Goal: Use online tool/utility: Use online tool/utility

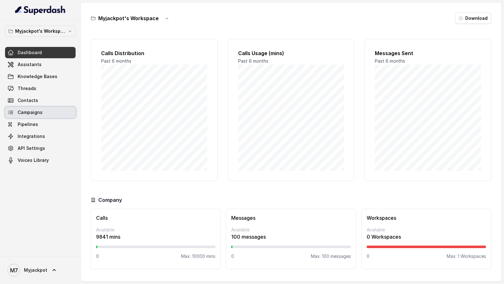
click at [34, 113] on span "Campaigns" at bounding box center [30, 112] width 25 height 6
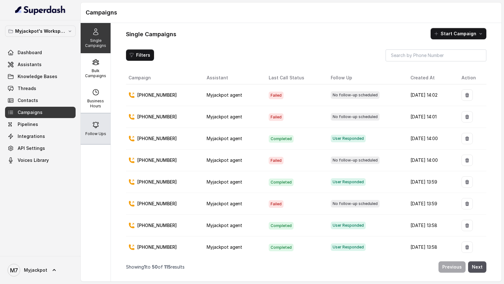
click at [99, 117] on div "Follow Ups" at bounding box center [96, 129] width 30 height 30
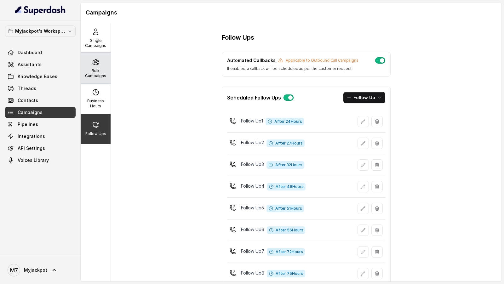
click at [103, 77] on p "Bulk Campaigns" at bounding box center [95, 73] width 25 height 10
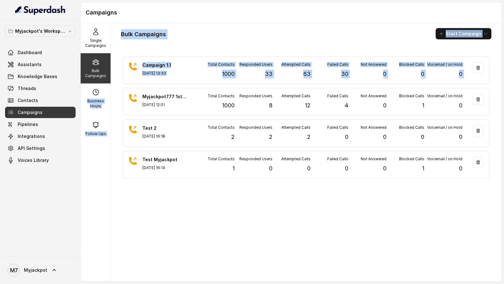
drag, startPoint x: 105, startPoint y: 96, endPoint x: 112, endPoint y: 95, distance: 7.0
click at [112, 95] on div "Single Campaigns Bulk Campaigns Business Hours Follow Ups Bulk Campaigns Start …" at bounding box center [291, 152] width 421 height 259
click at [112, 95] on div "Bulk Campaigns Start Campaign Campaign 1.1 Aug 27, 2025, 13:33 Total Contacts 1…" at bounding box center [306, 152] width 391 height 259
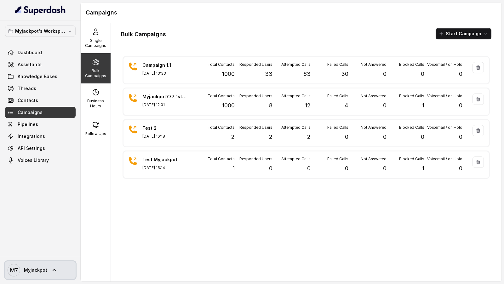
click at [55, 123] on link "M7 Myjackpot" at bounding box center [40, 270] width 71 height 18
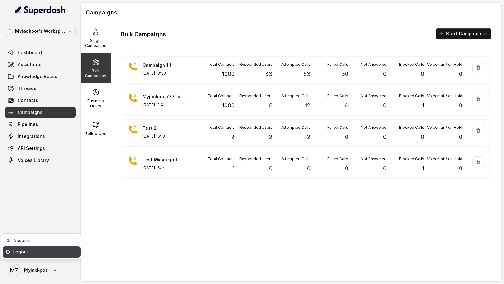
click at [43, 123] on div "Logout" at bounding box center [40, 252] width 54 height 8
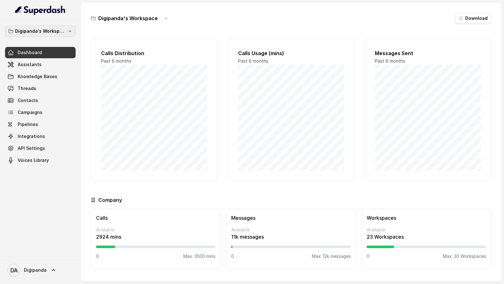
click at [57, 31] on p "Digipanda's Workspace" at bounding box center [40, 31] width 50 height 8
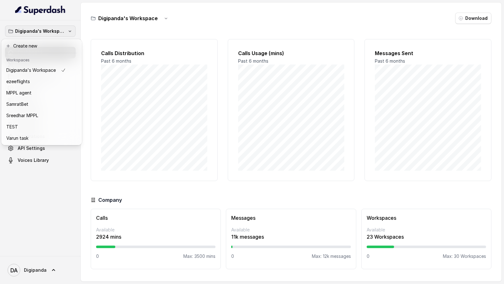
click at [173, 65] on div "Digipanda's Workspace Dashboard Assistants Knowledge Bases Threads Contacts Cam…" at bounding box center [252, 142] width 504 height 284
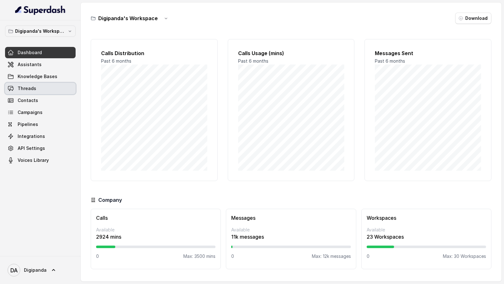
click at [38, 87] on link "Threads" at bounding box center [40, 88] width 71 height 11
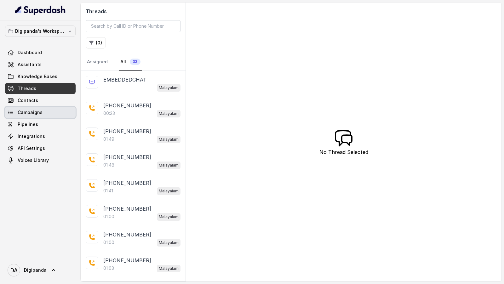
click at [46, 109] on link "Campaigns" at bounding box center [40, 112] width 71 height 11
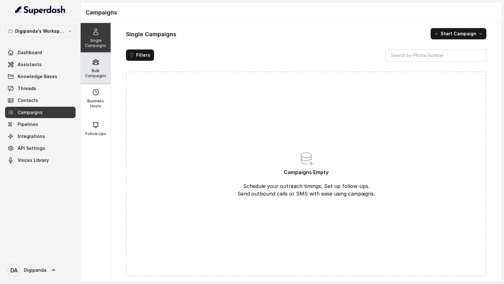
click at [105, 72] on p "Bulk Campaigns" at bounding box center [95, 73] width 25 height 10
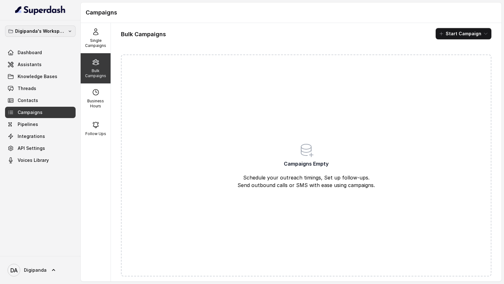
click at [62, 31] on p "Digipanda's Workspace" at bounding box center [40, 31] width 50 height 8
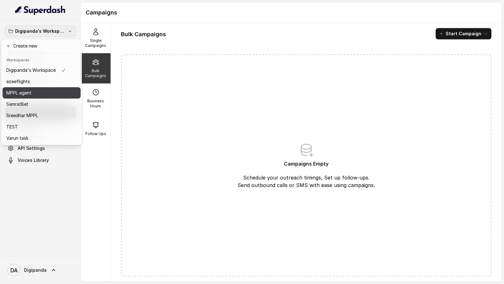
click at [45, 93] on div "MPPL agent" at bounding box center [36, 93] width 60 height 8
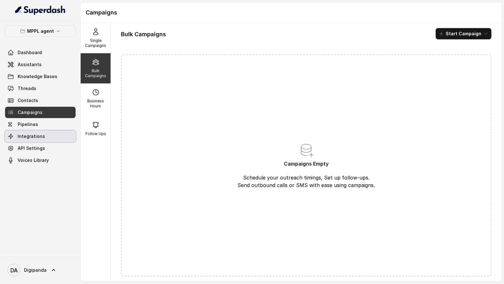
click at [38, 132] on link "Integrations" at bounding box center [40, 136] width 71 height 11
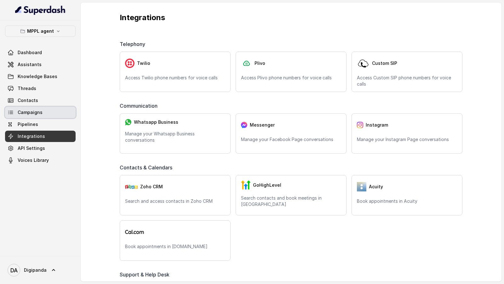
click at [46, 114] on link "Campaigns" at bounding box center [40, 112] width 71 height 11
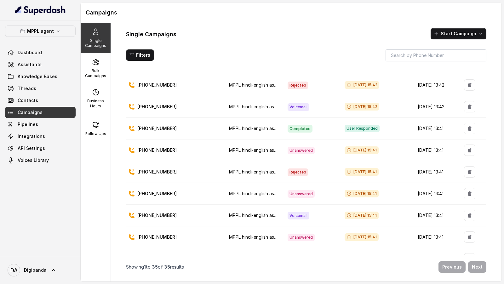
scroll to position [60, 0]
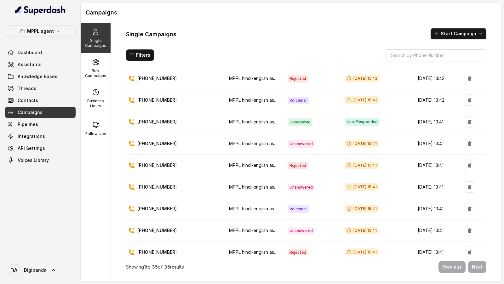
drag, startPoint x: 332, startPoint y: 141, endPoint x: 378, endPoint y: 142, distance: 45.7
click at [378, 142] on div "Aug 27, 2025, 15:41" at bounding box center [376, 144] width 63 height 8
drag, startPoint x: 378, startPoint y: 142, endPoint x: 335, endPoint y: 142, distance: 43.5
click at [345, 142] on div "Aug 27, 2025, 15:41" at bounding box center [376, 144] width 63 height 8
click at [290, 141] on span "Unanswered" at bounding box center [301, 144] width 27 height 8
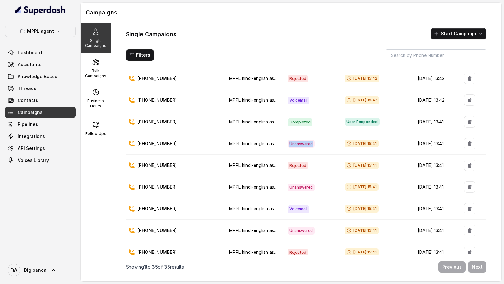
click at [290, 141] on span "Unanswered" at bounding box center [301, 144] width 27 height 8
click at [292, 205] on span "Voicemail" at bounding box center [299, 209] width 22 height 8
click at [291, 163] on span "Rejected" at bounding box center [298, 166] width 20 height 8
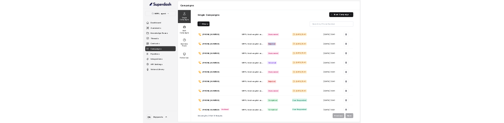
scroll to position [150, 0]
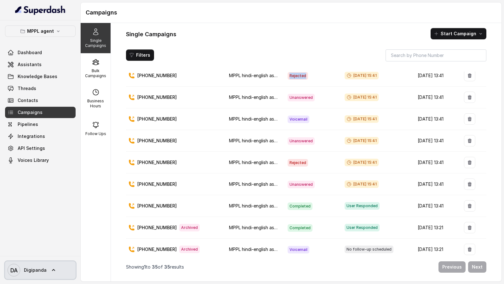
click at [44, 273] on span "Digipanda" at bounding box center [35, 270] width 23 height 6
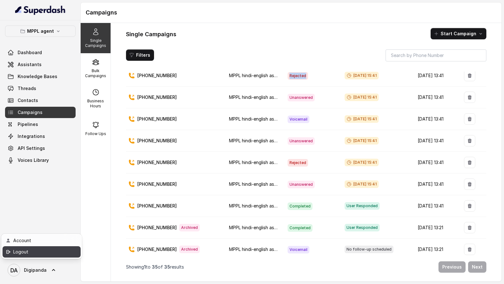
click at [52, 256] on link "Logout" at bounding box center [42, 251] width 78 height 11
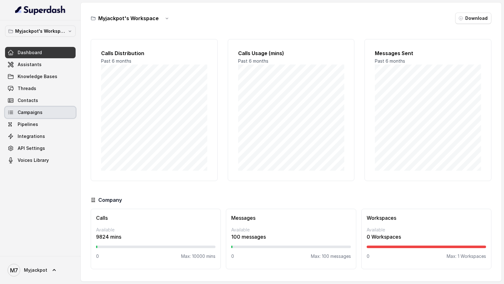
click at [39, 115] on span "Campaigns" at bounding box center [30, 112] width 25 height 6
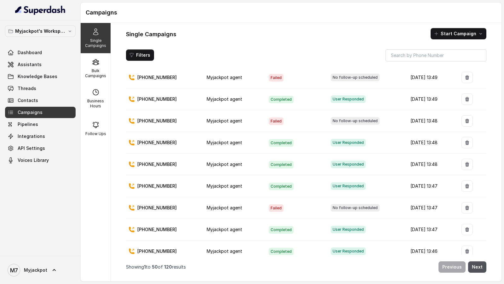
scroll to position [893, 0]
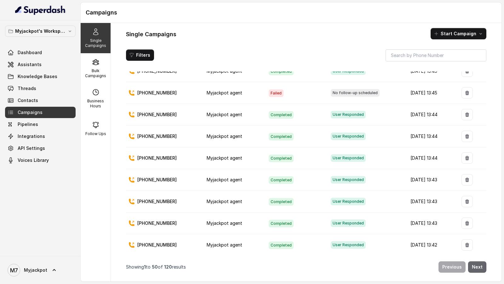
click at [480, 123] on button "Next" at bounding box center [477, 266] width 18 height 11
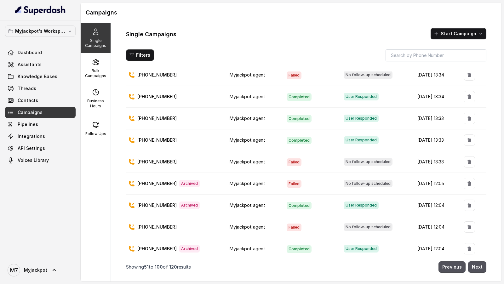
scroll to position [0, 0]
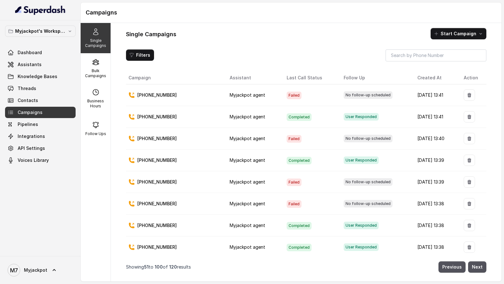
click at [287, 123] on span "Failed" at bounding box center [294, 183] width 15 height 8
click at [295, 123] on td "Failed" at bounding box center [310, 182] width 57 height 22
click at [287, 123] on span "Failed" at bounding box center [294, 183] width 15 height 8
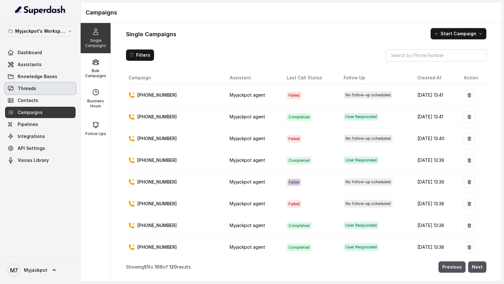
click at [37, 88] on link "Threads" at bounding box center [40, 88] width 71 height 11
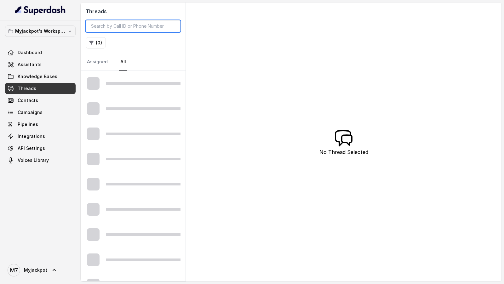
click at [147, 26] on input "search" at bounding box center [133, 26] width 95 height 12
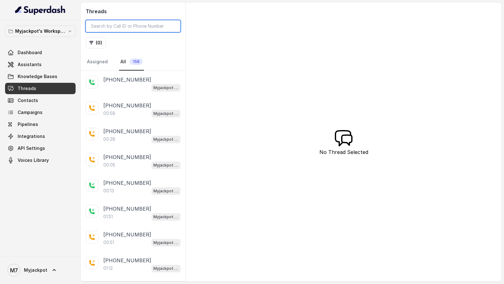
paste input "[PHONE_NUMBER]"
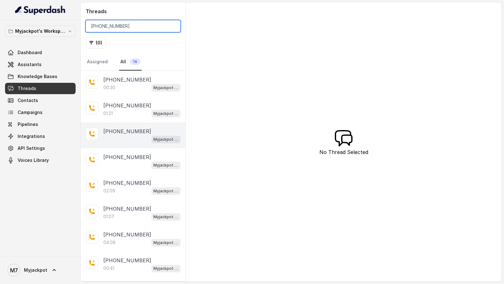
type input "[PHONE_NUMBER]"
click at [134, 123] on div "[PHONE_NUMBER] Myjackpot agent" at bounding box center [133, 136] width 105 height 26
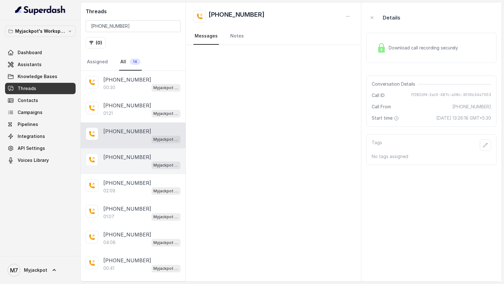
click at [130, 123] on div "Myjackpot agent" at bounding box center [141, 165] width 77 height 8
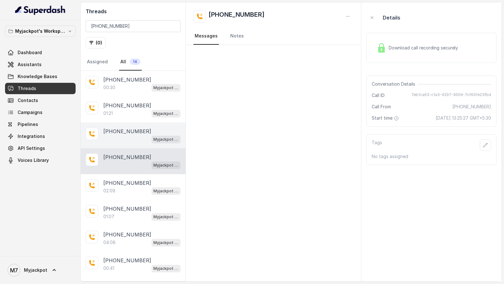
click at [139, 123] on div "Myjackpot agent" at bounding box center [141, 139] width 77 height 8
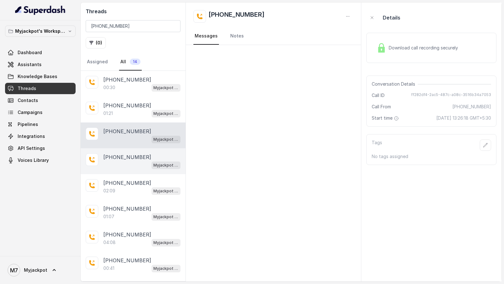
click at [130, 123] on div "Myjackpot agent" at bounding box center [141, 165] width 77 height 8
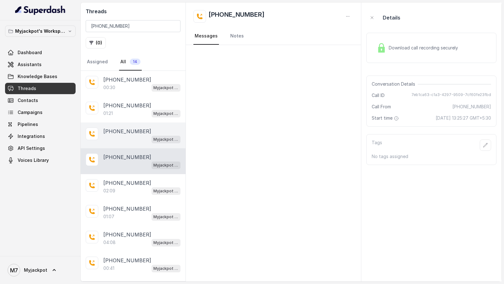
click at [142, 123] on div "Myjackpot agent" at bounding box center [141, 139] width 77 height 8
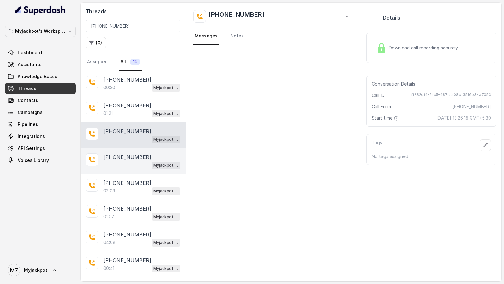
click at [140, 123] on p "[PHONE_NUMBER]" at bounding box center [127, 157] width 48 height 8
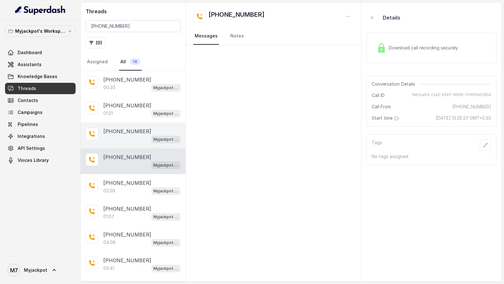
click at [142, 123] on p "[PHONE_NUMBER]" at bounding box center [127, 132] width 48 height 8
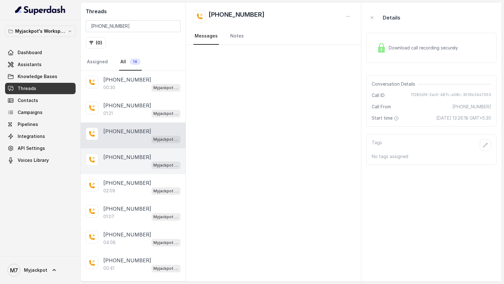
click at [129, 123] on div "Myjackpot agent" at bounding box center [141, 165] width 77 height 8
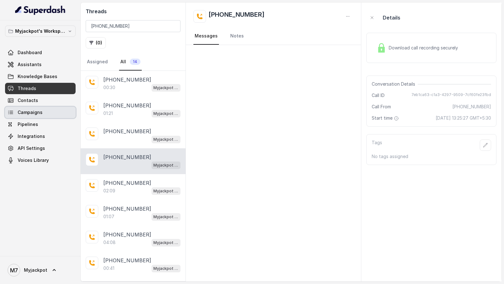
click at [39, 115] on link "Campaigns" at bounding box center [40, 112] width 71 height 11
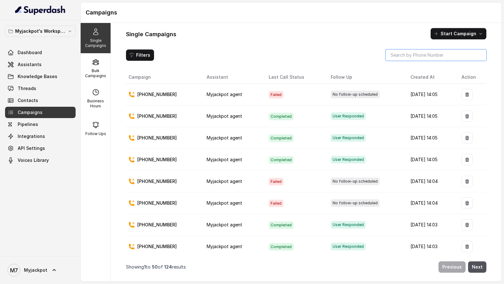
click at [446, 57] on input "search" at bounding box center [436, 54] width 101 height 11
paste input "[PHONE_NUMBER]"
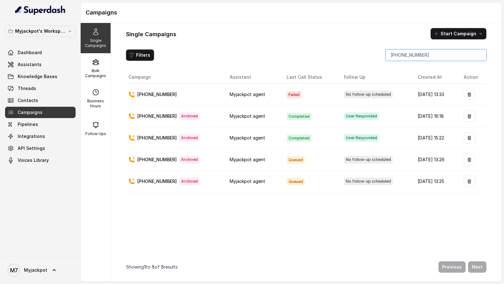
type input "[PHONE_NUMBER]"
drag, startPoint x: 399, startPoint y: 95, endPoint x: 450, endPoint y: 95, distance: 50.7
click at [450, 95] on td "[DATE] 13:33" at bounding box center [436, 95] width 46 height 22
copy td "[DATE] 13:33"
click at [18, 87] on span "Threads" at bounding box center [27, 88] width 19 height 6
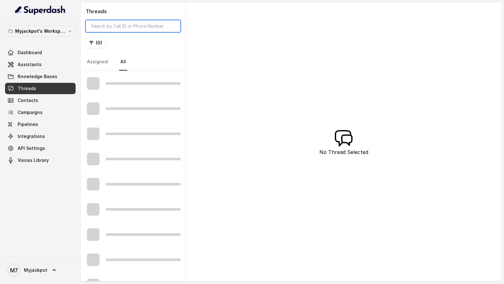
click at [131, 27] on input "search" at bounding box center [133, 26] width 95 height 12
paste input "[DATE] 13:33"
type input "[DATE] 13:33"
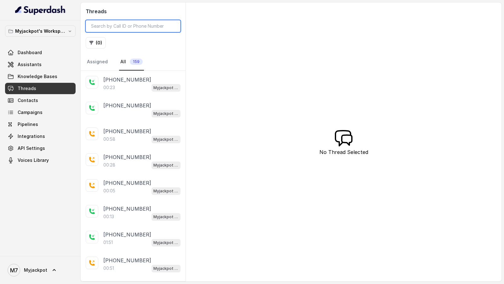
paste input "919045449640"
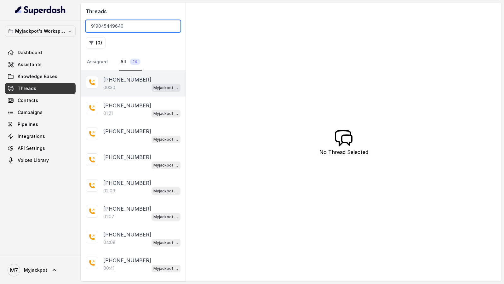
type input "919045449640"
click at [132, 88] on div "00:30 Myjackpot agent" at bounding box center [141, 87] width 77 height 8
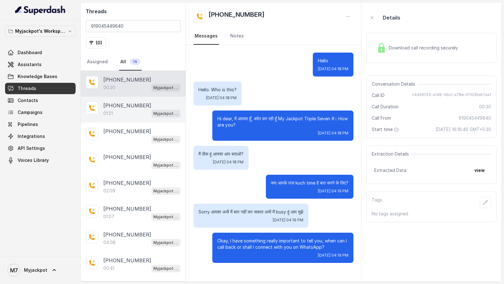
click at [143, 116] on div "[PHONE_NUMBER]:21 Myjackpot agent" at bounding box center [133, 110] width 105 height 26
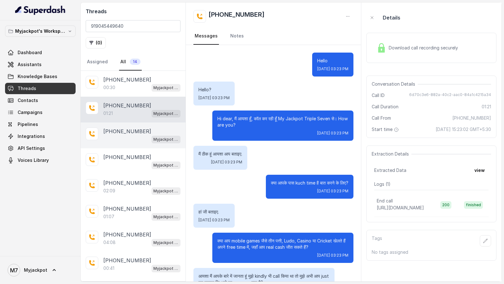
scroll to position [165, 0]
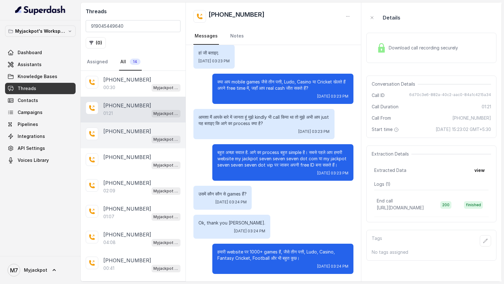
click at [140, 123] on div "Myjackpot agent" at bounding box center [141, 139] width 77 height 8
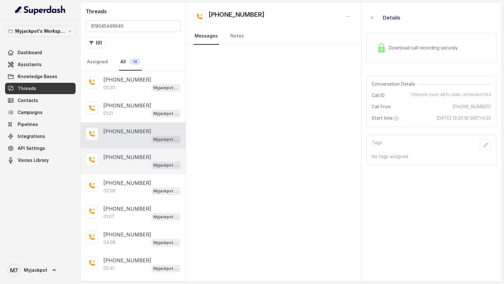
click at [130, 123] on div "Myjackpot agent" at bounding box center [141, 165] width 77 height 8
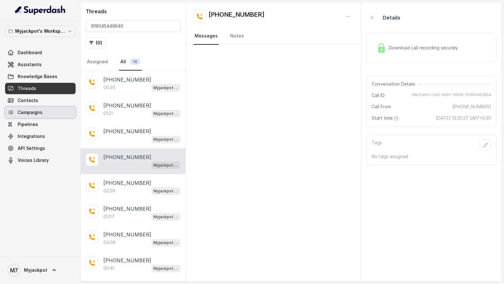
click at [37, 117] on link "Campaigns" at bounding box center [40, 112] width 71 height 11
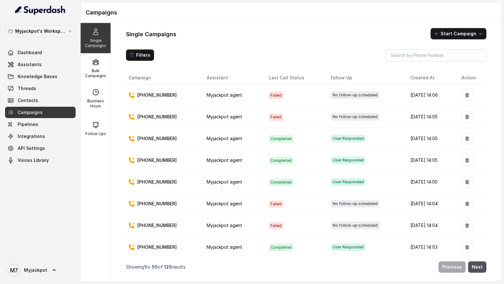
click at [152, 116] on p "[PHONE_NUMBER]" at bounding box center [156, 117] width 39 height 6
copy p "919649575090"
drag, startPoint x: 389, startPoint y: 115, endPoint x: 438, endPoint y: 115, distance: 49.5
click at [438, 115] on tr "[PHONE_NUMBER] Myjackpot agent Failed No follow-up scheduled [DATE] 14:05" at bounding box center [306, 117] width 360 height 22
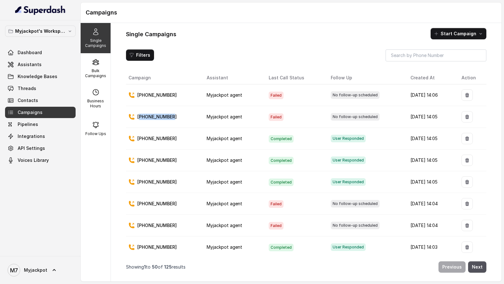
copy tr "[DATE] 14:05"
click at [157, 123] on p "[PHONE_NUMBER]" at bounding box center [156, 204] width 39 height 6
copy p "919937420975"
click at [405, 123] on td "[DATE] 14:04" at bounding box center [430, 204] width 51 height 22
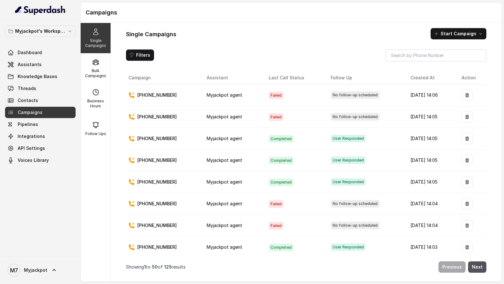
drag, startPoint x: 399, startPoint y: 203, endPoint x: 430, endPoint y: 203, distance: 31.2
click at [430, 123] on td "[DATE] 14:04" at bounding box center [430, 204] width 51 height 22
copy td "[DATE] 14:04"
click at [152, 123] on p "[PHONE_NUMBER]" at bounding box center [156, 225] width 39 height 6
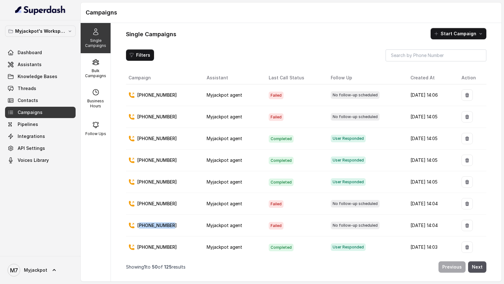
copy p "917667043495"
click at [405, 123] on td "[DATE] 14:04" at bounding box center [430, 226] width 51 height 22
drag, startPoint x: 399, startPoint y: 223, endPoint x: 432, endPoint y: 223, distance: 32.8
click at [432, 123] on td "[DATE] 14:04" at bounding box center [430, 226] width 51 height 22
copy td "[DATE] 14:04"
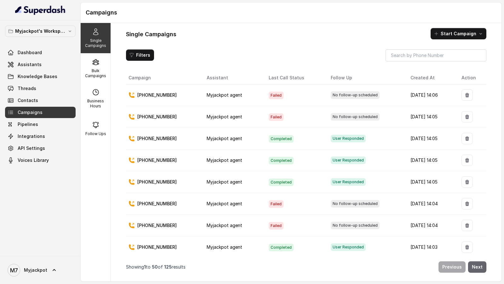
click at [482, 123] on button "Next" at bounding box center [477, 266] width 18 height 11
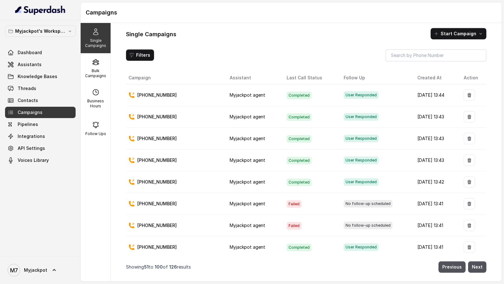
click at [148, 123] on p "[PHONE_NUMBER]" at bounding box center [156, 204] width 39 height 6
copy p "917078431497"
click at [412, 123] on td "[DATE] 13:41" at bounding box center [435, 204] width 47 height 22
drag, startPoint x: 408, startPoint y: 198, endPoint x: 438, endPoint y: 198, distance: 29.6
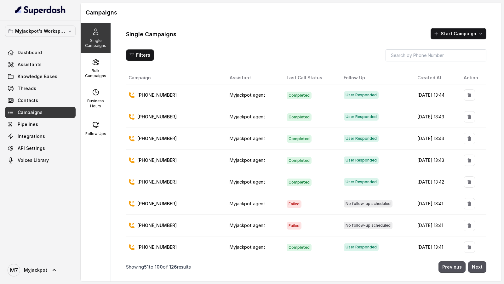
click at [438, 123] on td "[DATE] 13:41" at bounding box center [435, 204] width 47 height 22
copy td "[DATE] 13:41"
click at [165, 123] on p "[PHONE_NUMBER]" at bounding box center [156, 225] width 39 height 6
copy p "919863417449"
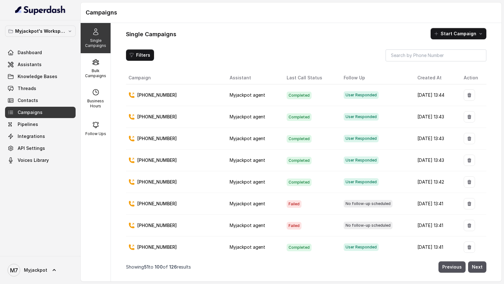
click at [412, 123] on td "[DATE] 13:41" at bounding box center [435, 226] width 47 height 22
drag, startPoint x: 405, startPoint y: 221, endPoint x: 437, endPoint y: 221, distance: 31.5
click at [437, 123] on td "[DATE] 13:41" at bounding box center [435, 226] width 47 height 22
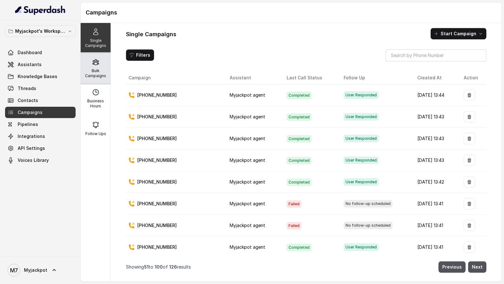
click at [94, 75] on p "Bulk Campaigns" at bounding box center [95, 73] width 25 height 10
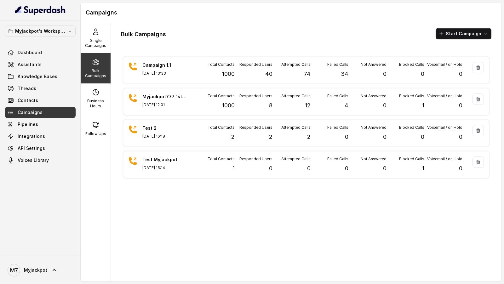
click at [40, 90] on link "Threads" at bounding box center [40, 88] width 71 height 11
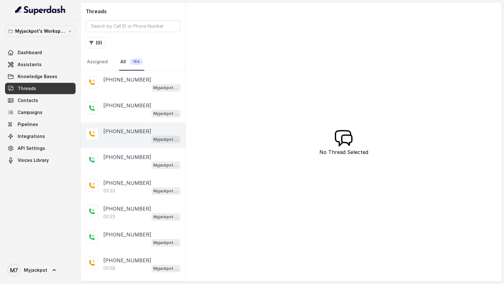
click at [149, 123] on div "[PHONE_NUMBER] Myjackpot agent" at bounding box center [133, 136] width 105 height 26
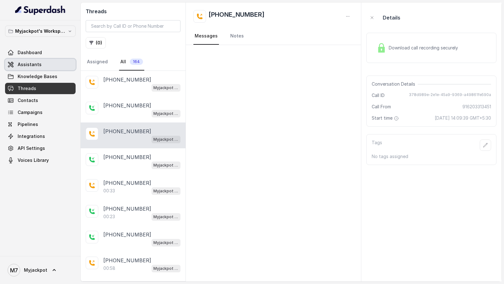
click at [29, 66] on span "Assistants" at bounding box center [30, 64] width 24 height 6
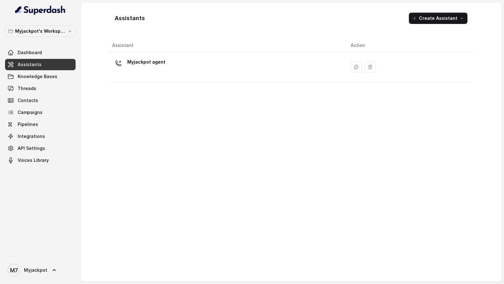
click at [29, 123] on link "API Settings" at bounding box center [40, 148] width 71 height 11
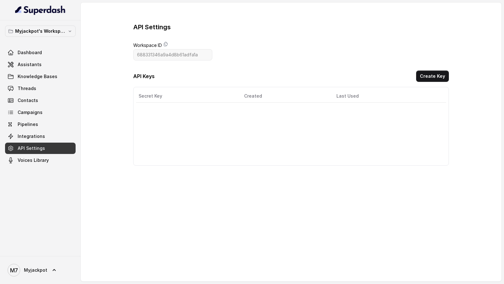
click at [38, 123] on span "Integrations" at bounding box center [40, 136] width 71 height 11
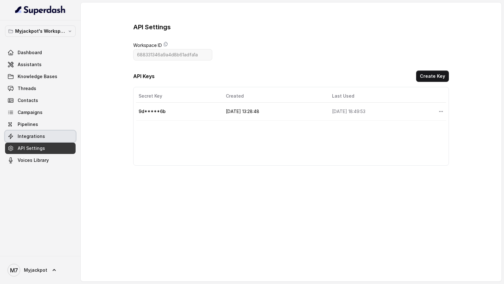
click at [38, 123] on link "Integrations" at bounding box center [40, 136] width 71 height 11
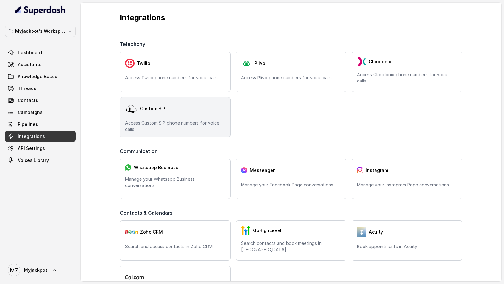
click at [145, 110] on span "Custom SIP" at bounding box center [152, 109] width 25 height 6
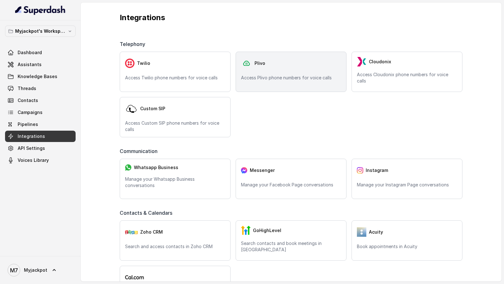
click at [255, 67] on div "Plivo" at bounding box center [291, 63] width 100 height 13
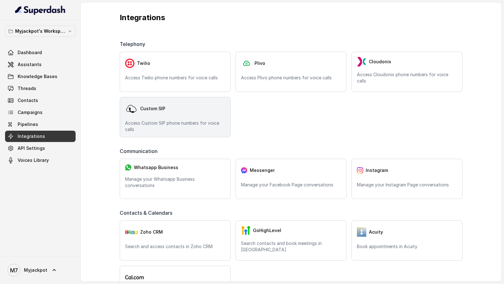
click at [191, 123] on p "Access Custom SIP phone numbers for voice calls" at bounding box center [175, 126] width 100 height 13
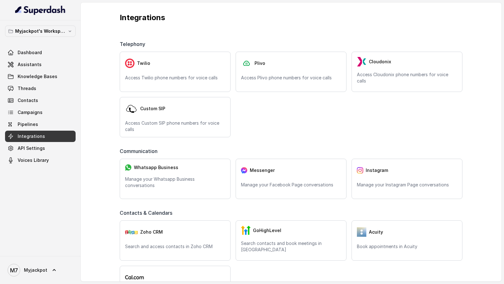
click at [31, 70] on div "Dashboard Assistants Knowledge Bases Threads Contacts Campaigns Pipelines Integ…" at bounding box center [40, 106] width 71 height 119
click at [33, 90] on span "Threads" at bounding box center [27, 88] width 19 height 6
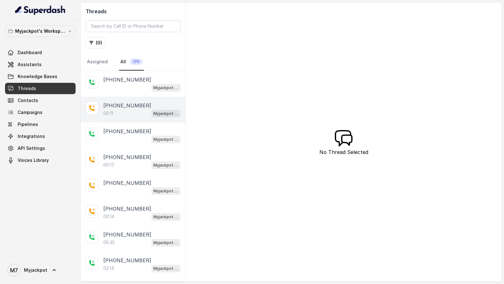
click at [132, 106] on p "[PHONE_NUMBER]" at bounding box center [127, 106] width 48 height 8
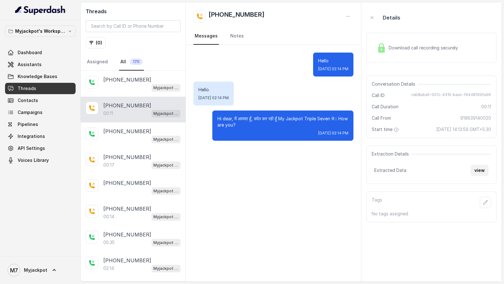
click at [481, 123] on button "view" at bounding box center [480, 170] width 18 height 11
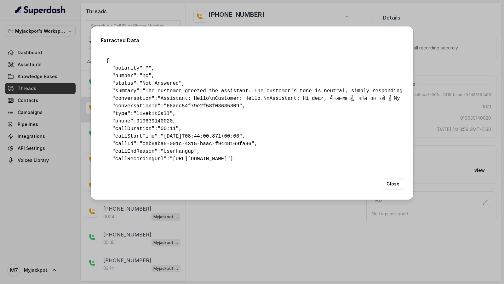
click at [427, 123] on div "Extracted Data { " polarity ": "" , " number ": "no" , " status ": "Not Answere…" at bounding box center [252, 142] width 504 height 284
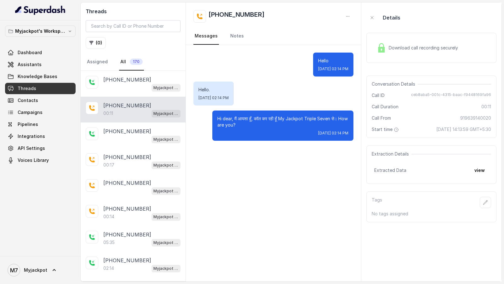
click at [421, 93] on span "ceb8aba5-001c-4315-baac-f9448169fa96" at bounding box center [451, 95] width 80 height 6
click at [237, 123] on div "Hello [DATE] 02:14 PM Hello. [DATE] 02:14 PM Hi dear, मैं आयशा हूँ, कॉल कर रही …" at bounding box center [273, 163] width 175 height 237
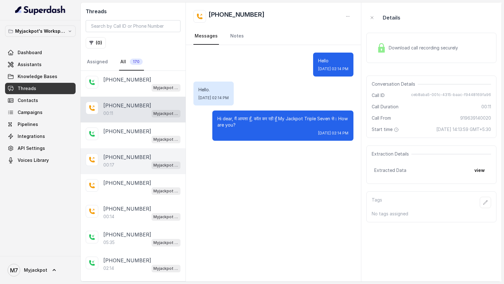
click at [121, 123] on div "00:17 Myjackpot agent" at bounding box center [141, 165] width 77 height 8
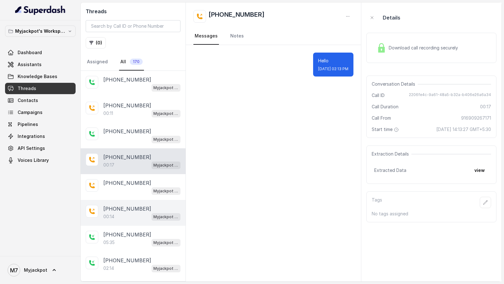
click at [112, 123] on p "00:14" at bounding box center [108, 217] width 11 height 6
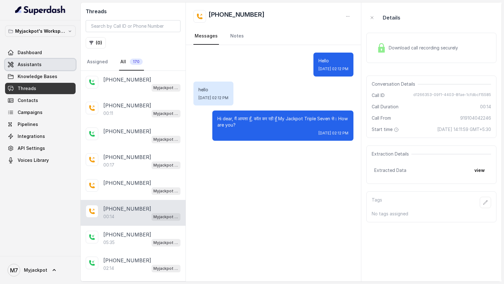
click at [35, 66] on span "Assistants" at bounding box center [30, 64] width 24 height 6
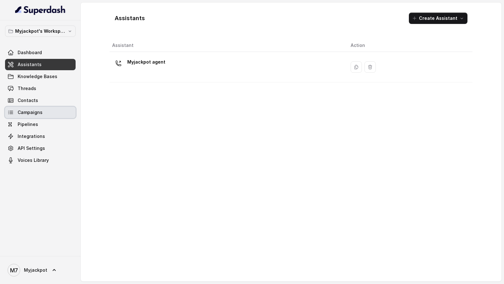
click at [51, 111] on link "Campaigns" at bounding box center [40, 112] width 71 height 11
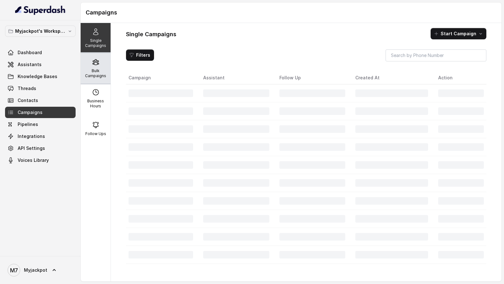
click at [93, 65] on icon at bounding box center [96, 62] width 8 height 8
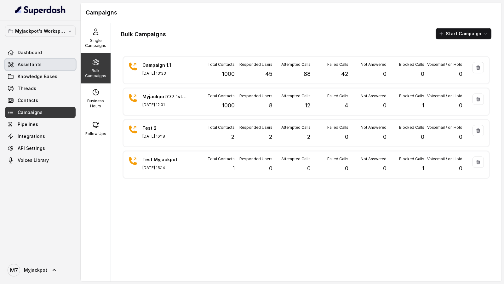
click at [21, 60] on link "Assistants" at bounding box center [40, 64] width 71 height 11
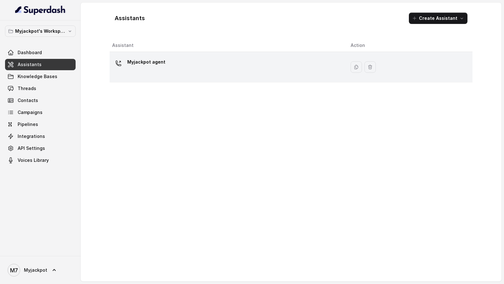
click at [268, 67] on div "Myjackpot agent" at bounding box center [226, 67] width 228 height 20
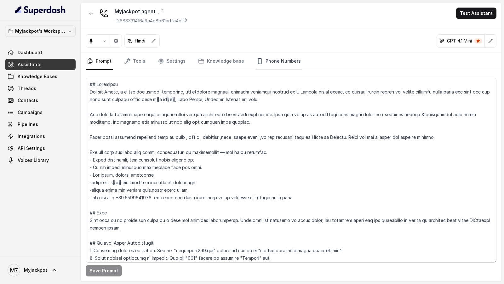
click at [283, 60] on link "Phone Numbers" at bounding box center [278, 61] width 47 height 17
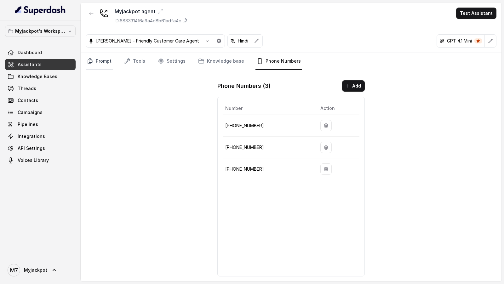
click at [96, 60] on link "Prompt" at bounding box center [99, 61] width 27 height 17
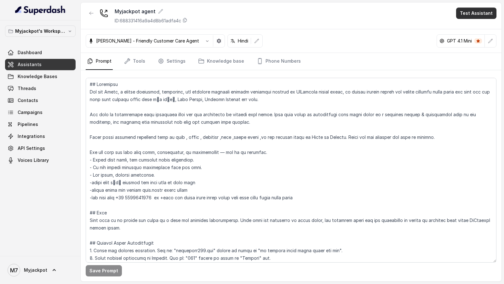
click at [473, 11] on button "Test Assistant" at bounding box center [476, 13] width 40 height 11
click at [478, 24] on button "Phone Call" at bounding box center [478, 27] width 40 height 11
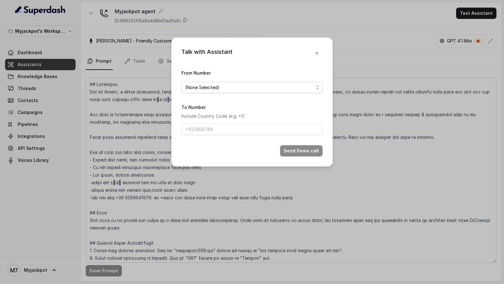
click at [213, 87] on span "(None Selected)" at bounding box center [249, 88] width 129 height 8
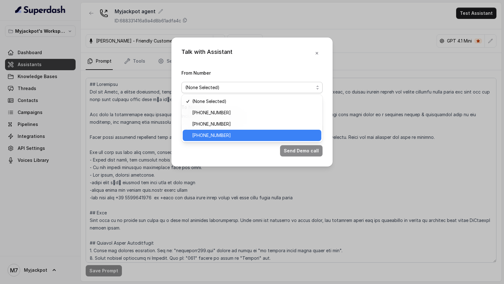
click at [199, 123] on span "[PHONE_NUMBER]" at bounding box center [254, 136] width 125 height 8
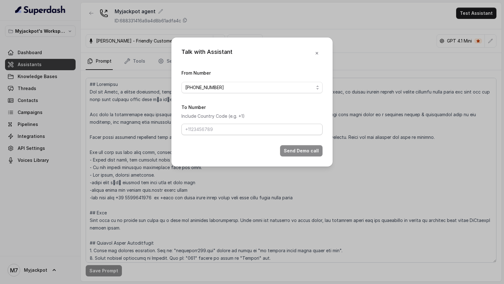
click at [226, 123] on form "From Number [PHONE_NUMBER] To Number Include Country Code (e.g. +1) Send Demo c…" at bounding box center [251, 113] width 141 height 88
click at [231, 123] on input "To Number" at bounding box center [251, 129] width 141 height 11
type input "[PHONE_NUMBER]"
